Goal: Information Seeking & Learning: Learn about a topic

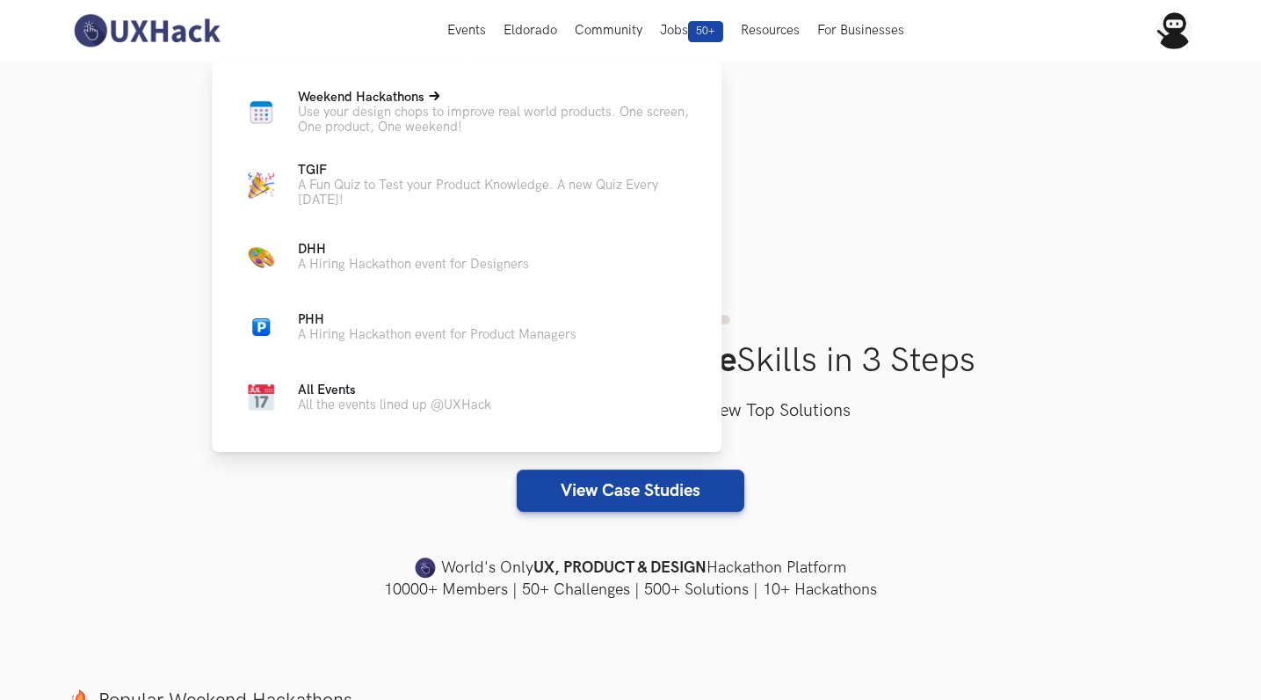
click at [359, 90] on span "Weekend Hackathons Live" at bounding box center [361, 97] width 127 height 15
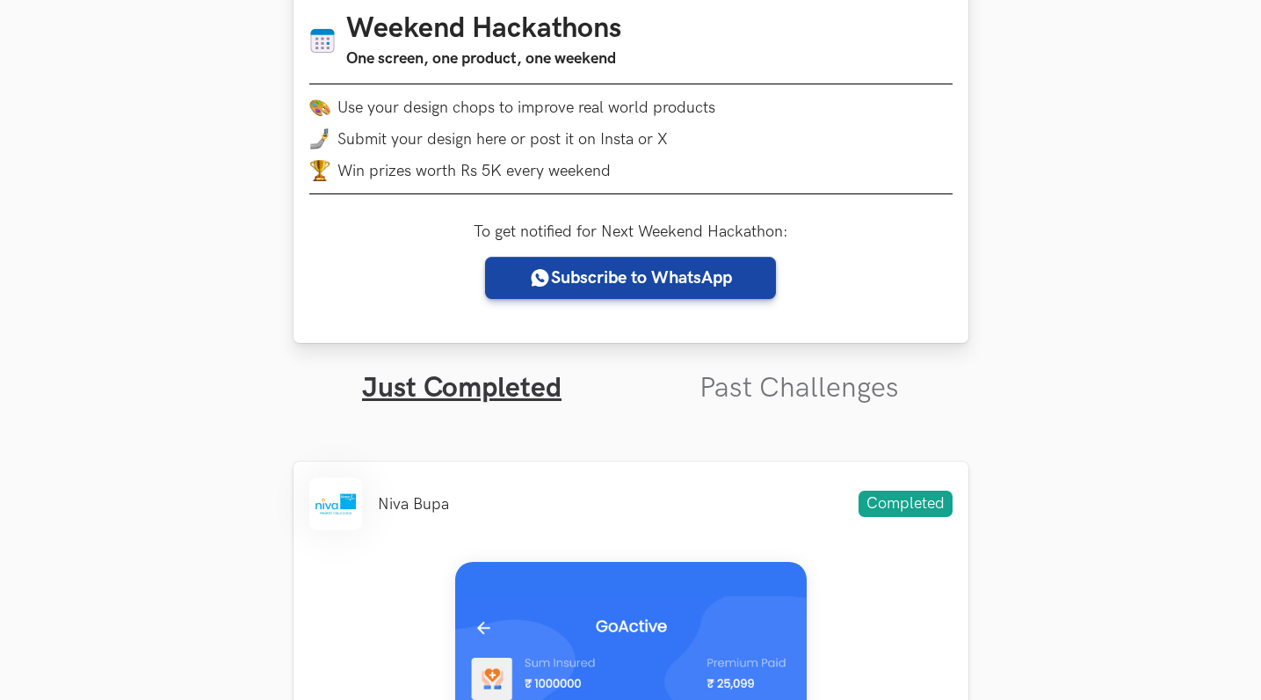
scroll to position [316, 0]
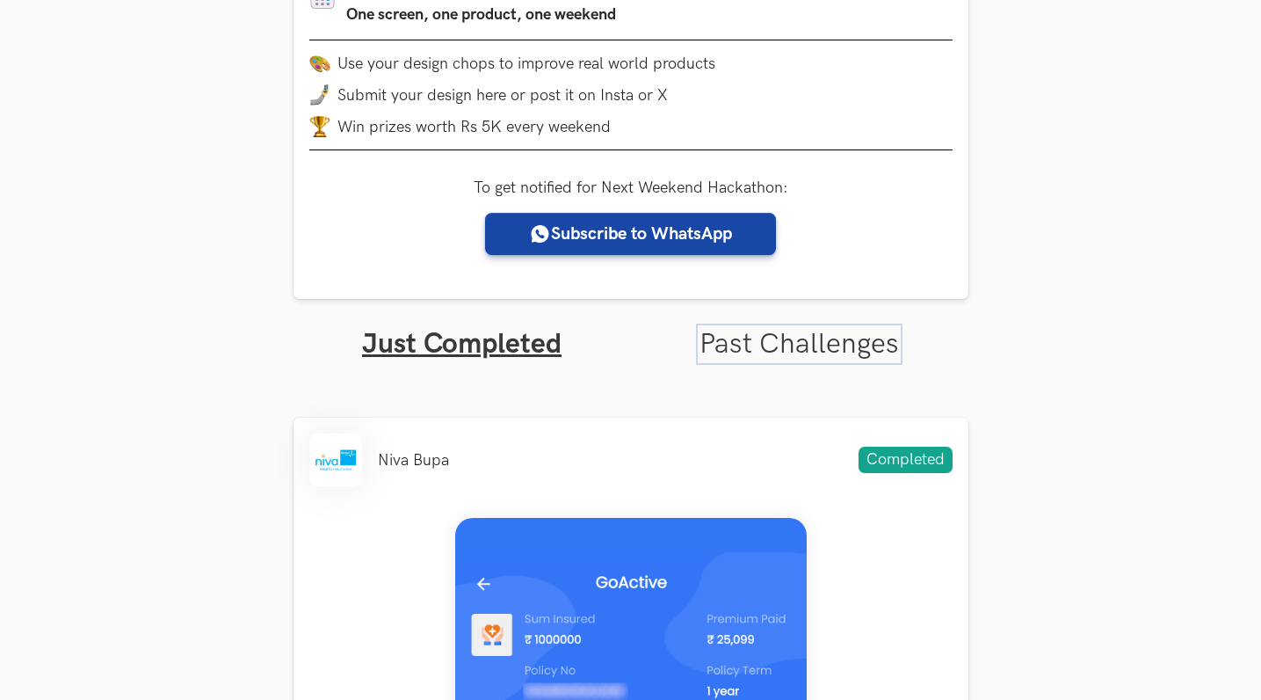
click at [753, 359] on link "Past Challenges" at bounding box center [800, 344] width 200 height 34
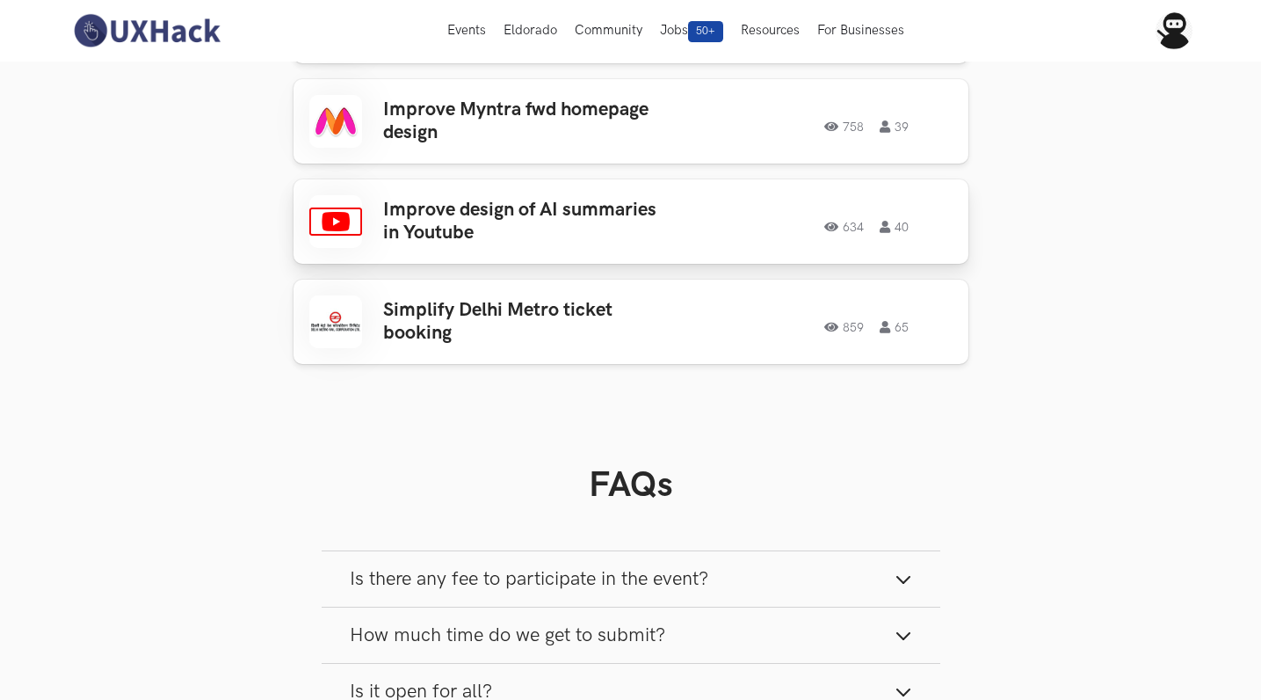
scroll to position [2267, 0]
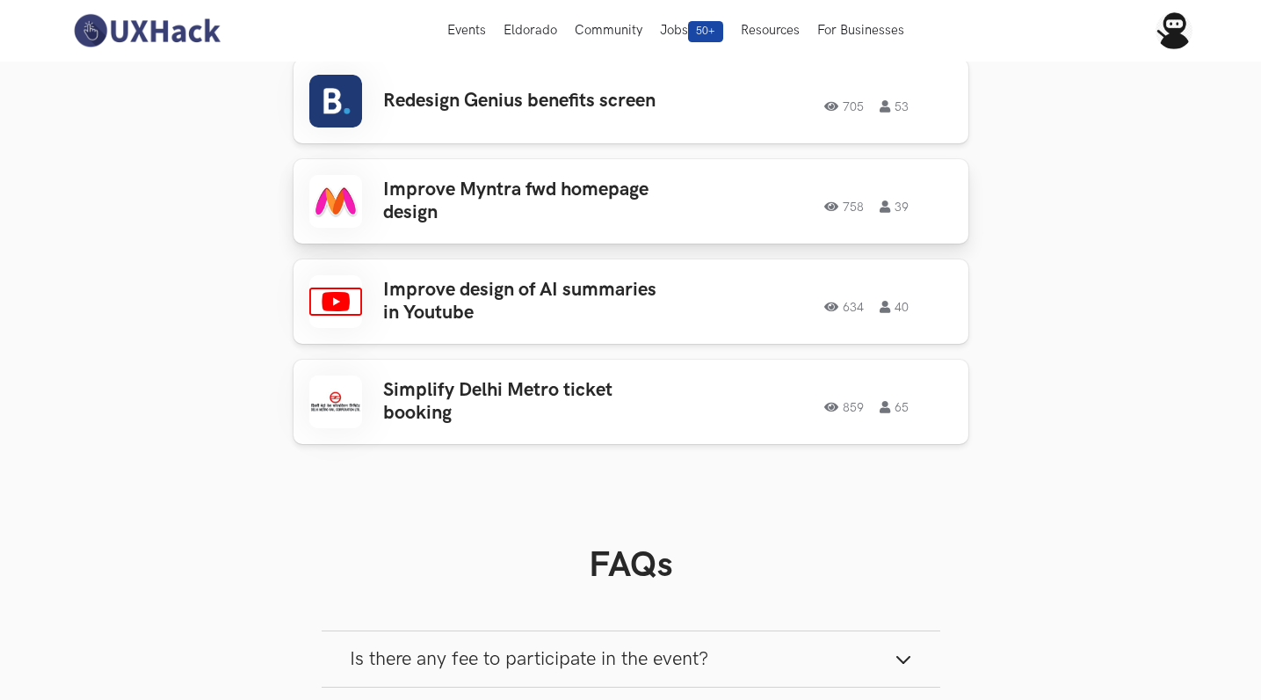
click at [522, 178] on h3 "Improve Myntra fwd homepage design" at bounding box center [520, 201] width 274 height 47
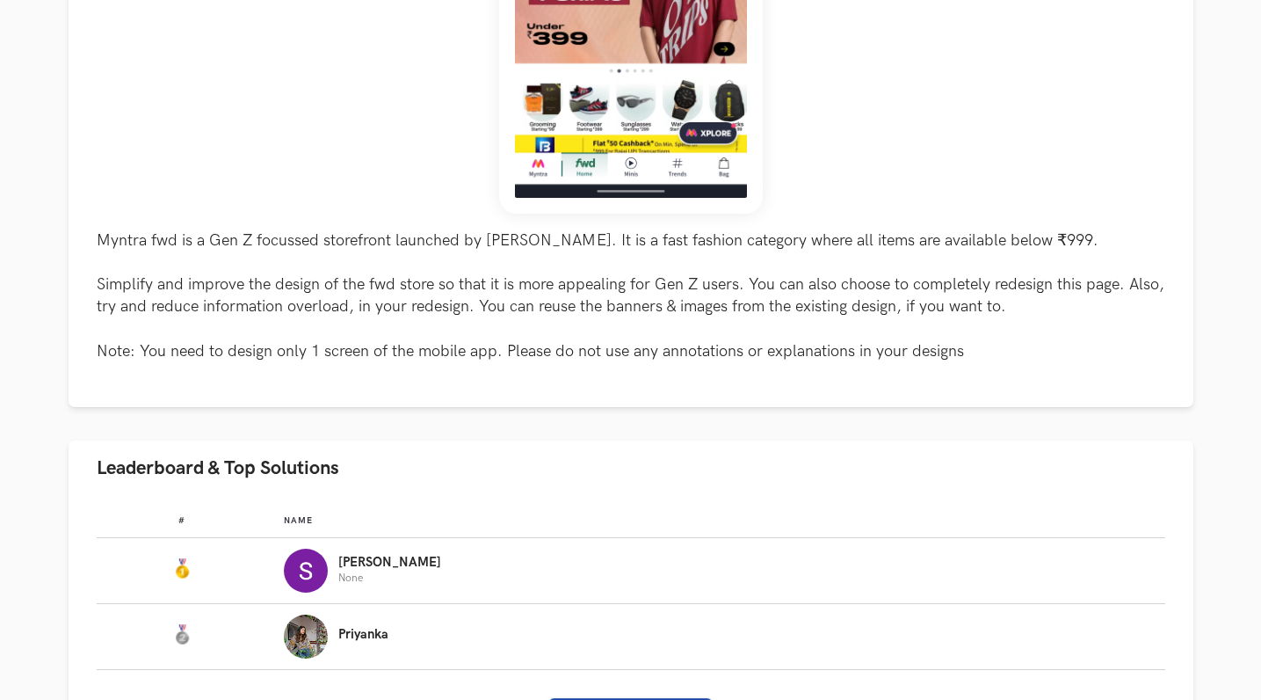
scroll to position [652, 0]
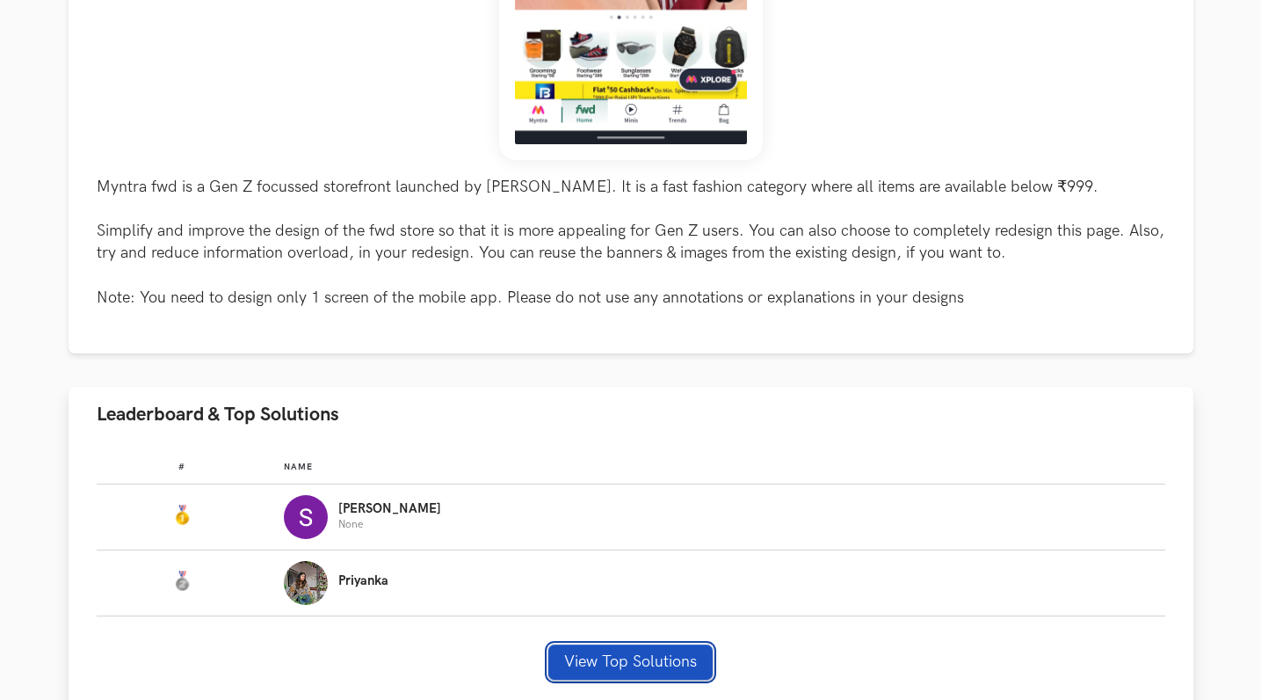
click at [625, 662] on button "View Top Solutions" at bounding box center [630, 661] width 164 height 35
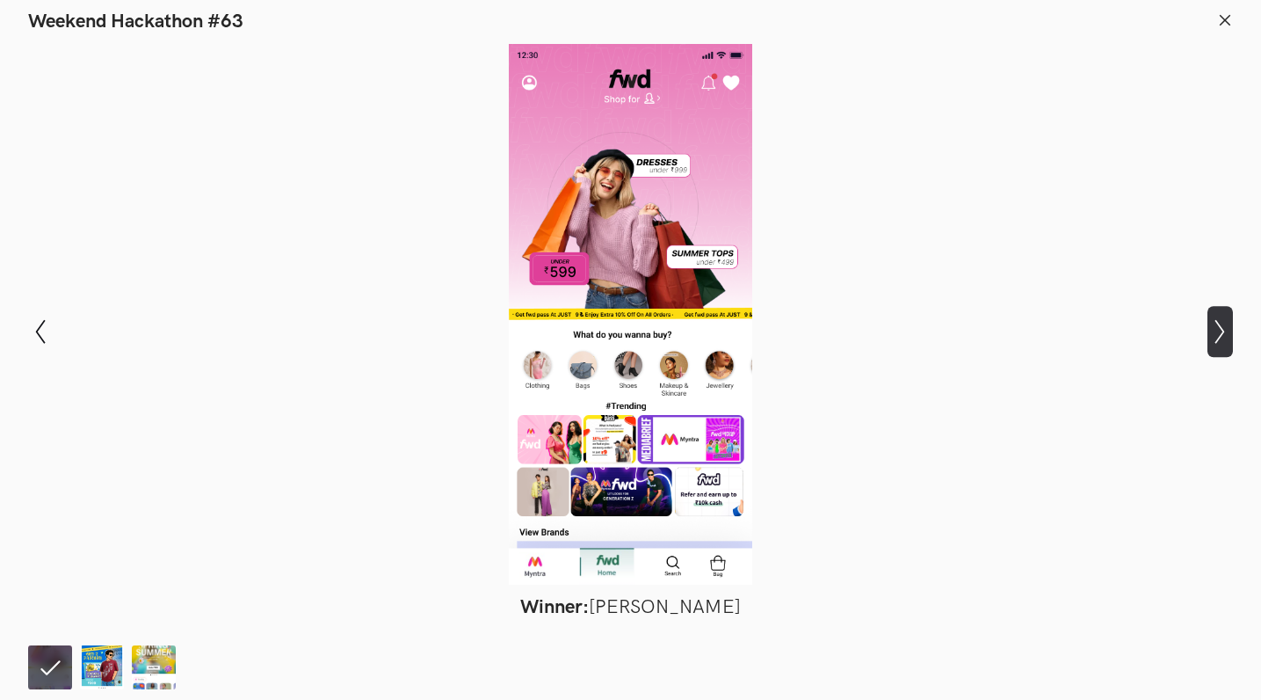
click at [1228, 328] on icon "Show next slide" at bounding box center [1220, 331] width 25 height 25
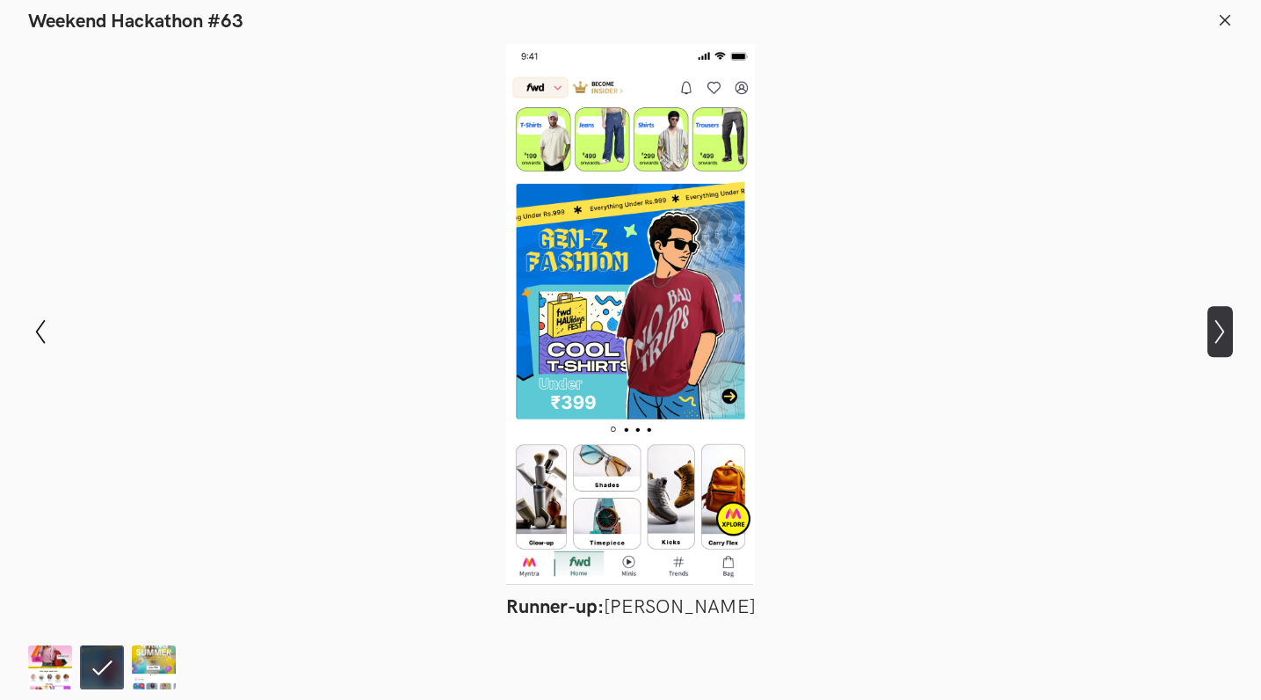
click at [1211, 336] on icon "Show next slide" at bounding box center [1220, 331] width 25 height 25
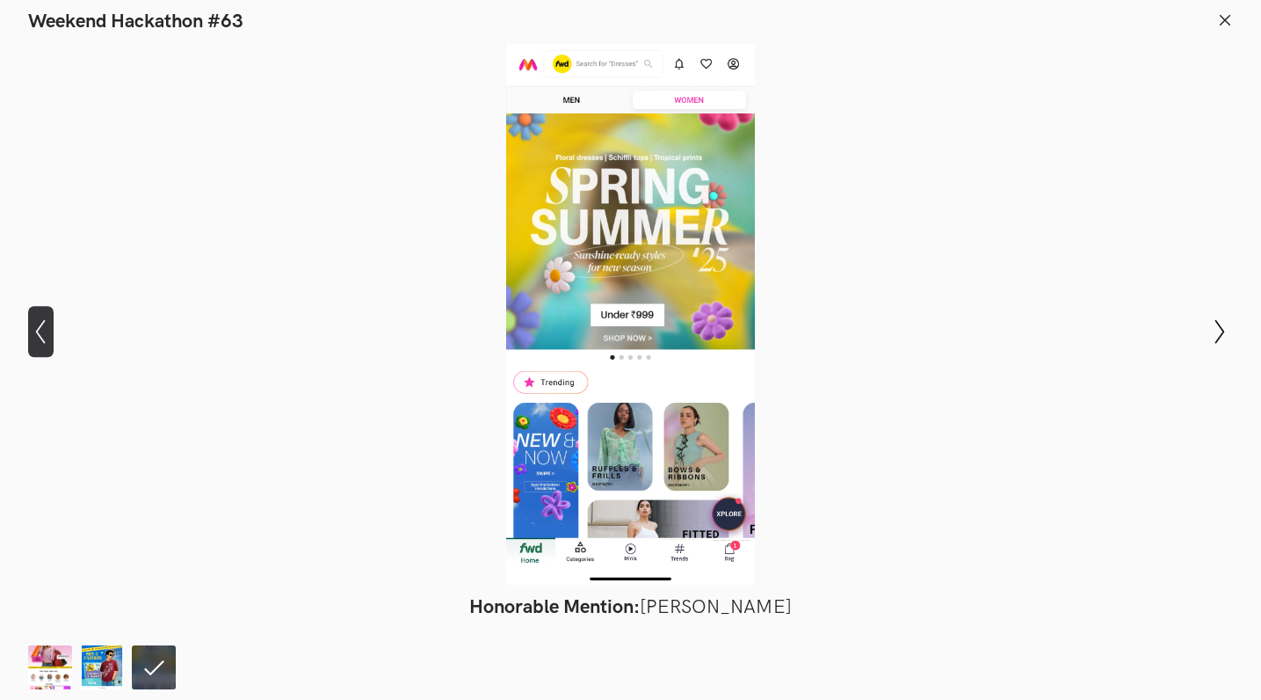
click at [47, 330] on icon "Show previous slide" at bounding box center [40, 331] width 25 height 25
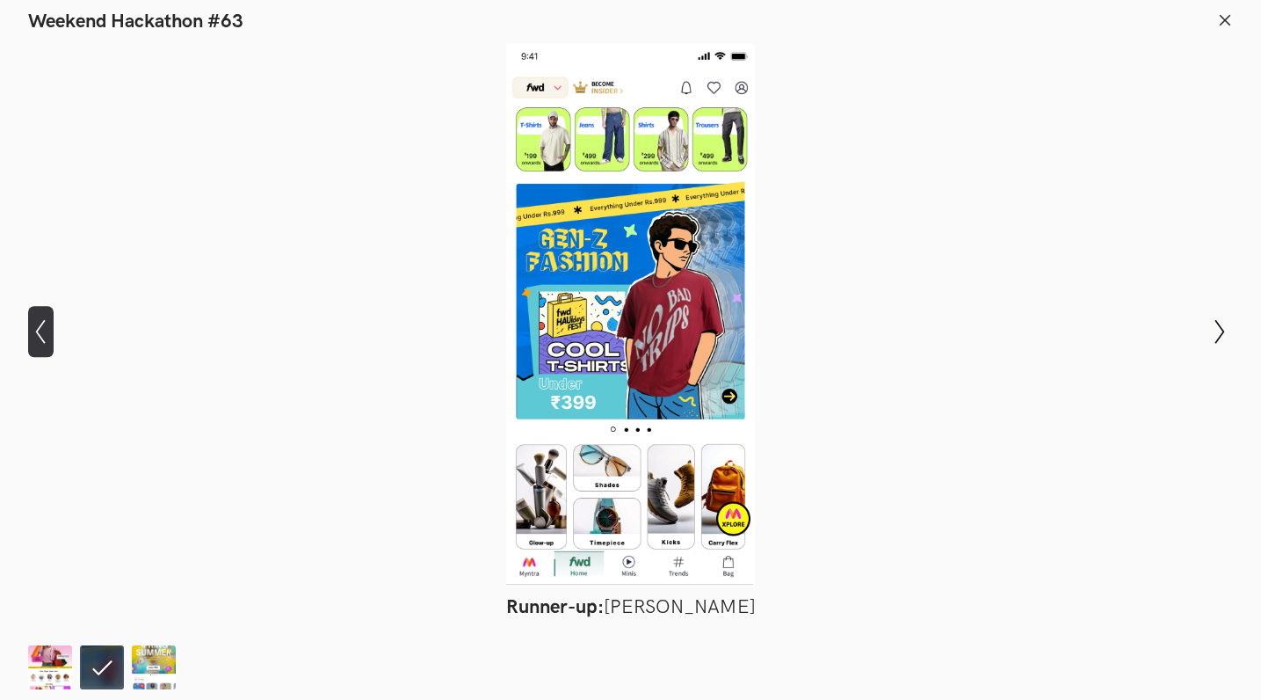
click at [47, 330] on icon "Show previous slide" at bounding box center [40, 331] width 25 height 25
